Goal: Task Accomplishment & Management: Manage account settings

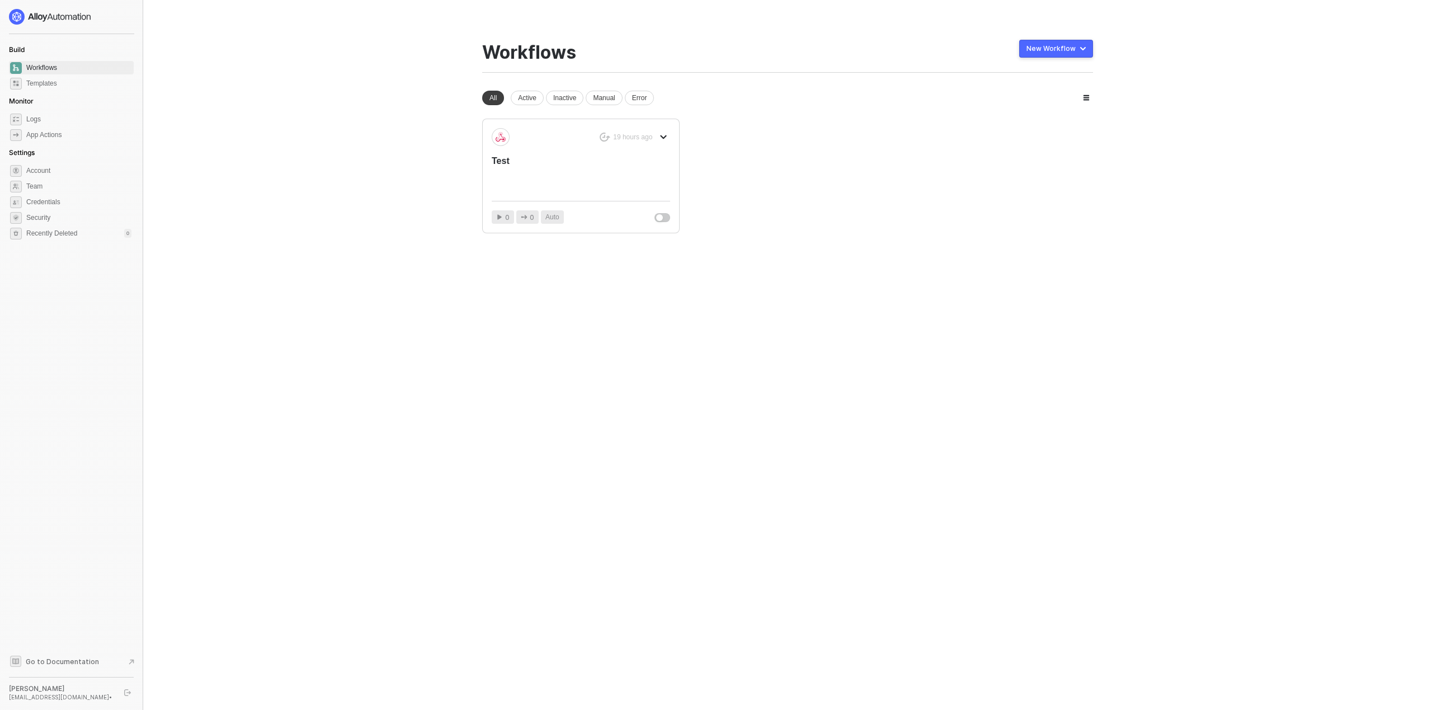
click at [1090, 101] on button "button" at bounding box center [1086, 97] width 13 height 13
click at [1088, 98] on icon "button" at bounding box center [1087, 98] width 6 height 6
click at [1087, 97] on icon "button" at bounding box center [1087, 98] width 6 height 6
click at [1084, 96] on icon "button" at bounding box center [1087, 98] width 6 height 6
click at [42, 185] on span "Team" at bounding box center [78, 186] width 105 height 13
